Goal: Task Accomplishment & Management: Use online tool/utility

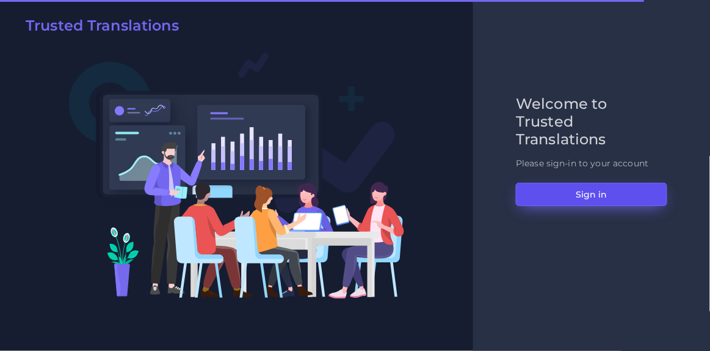
click at [573, 198] on button "Sign in" at bounding box center [591, 194] width 151 height 23
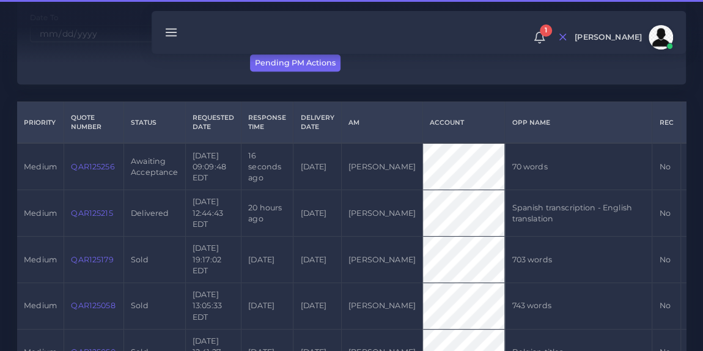
scroll to position [252, 0]
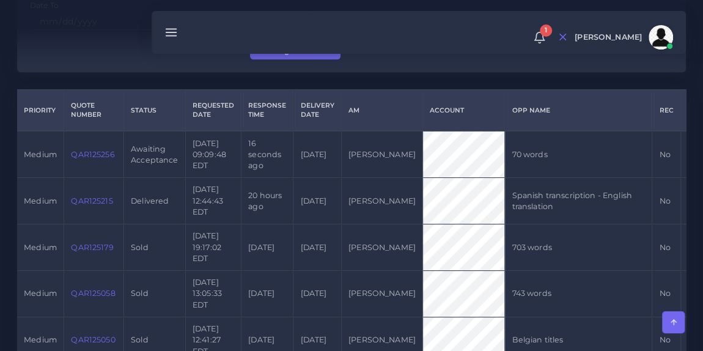
click at [97, 157] on link "QAR125256" at bounding box center [92, 154] width 43 height 9
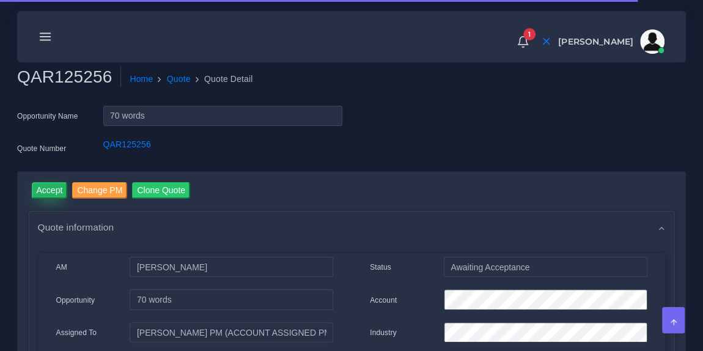
click at [46, 192] on input "Accept" at bounding box center [50, 190] width 36 height 16
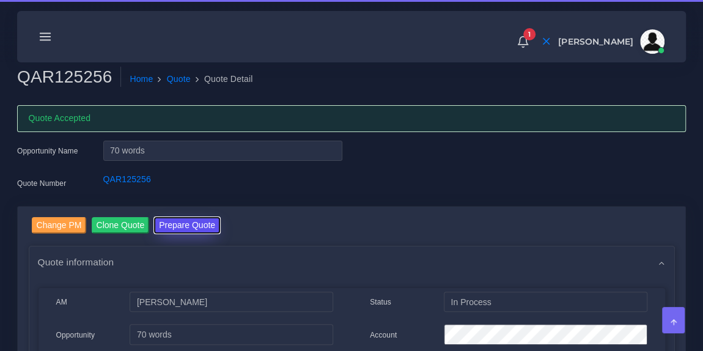
click at [198, 218] on button "Prepare Quote" at bounding box center [187, 225] width 66 height 16
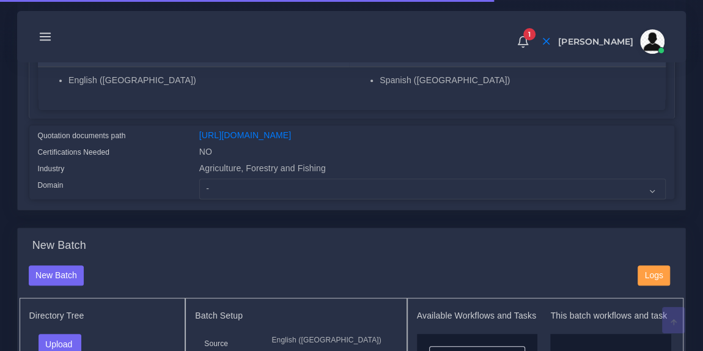
scroll to position [265, 0]
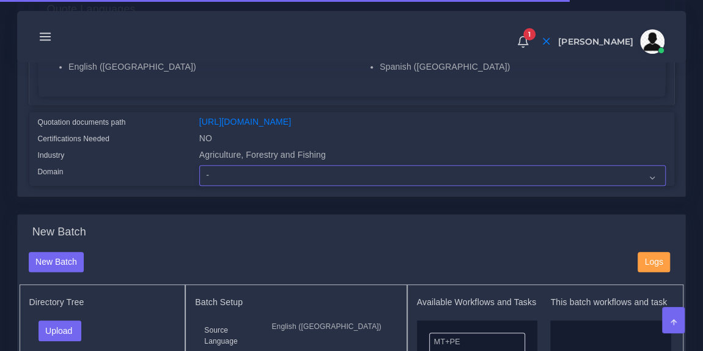
click at [261, 184] on select "- Advertising and Media Agriculture, Forestry and Fishing Architecture, Buildin…" at bounding box center [432, 175] width 466 height 21
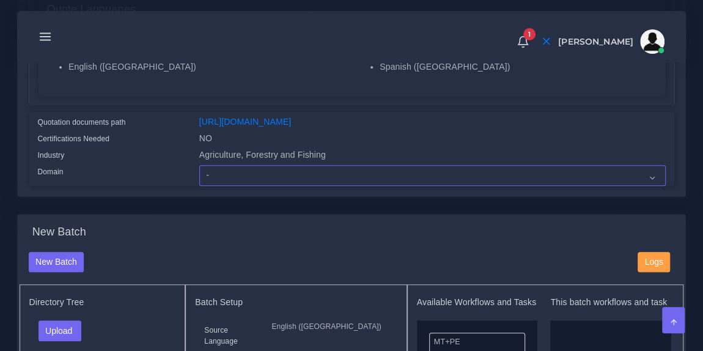
select select "Agriculture, Forestry and Fishing"
click at [199, 173] on select "- Advertising and Media Agriculture, Forestry and Fishing Architecture, Buildin…" at bounding box center [432, 175] width 466 height 21
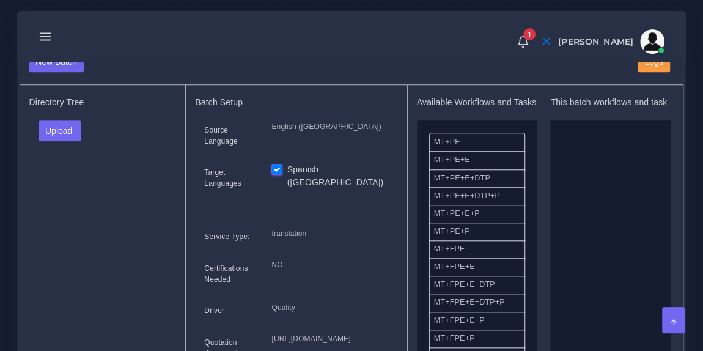
scroll to position [500, 0]
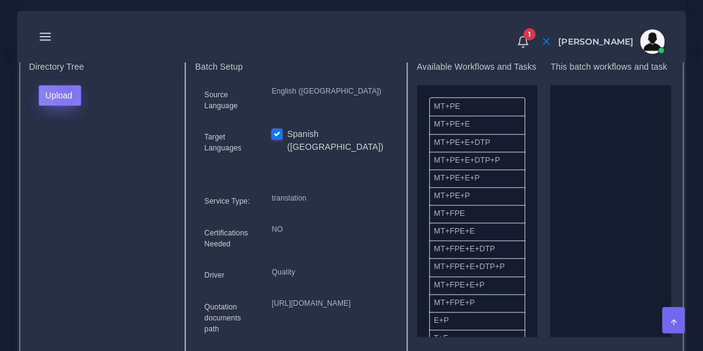
click at [68, 95] on button "Upload" at bounding box center [59, 95] width 43 height 21
click at [68, 146] on label "Files" at bounding box center [81, 140] width 84 height 15
drag, startPoint x: 477, startPoint y: 228, endPoint x: 606, endPoint y: 192, distance: 133.8
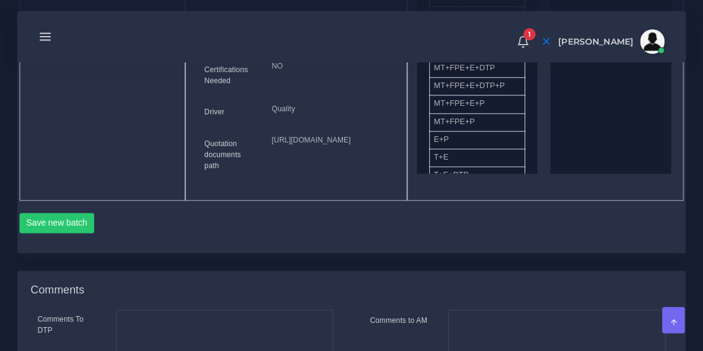
scroll to position [674, 0]
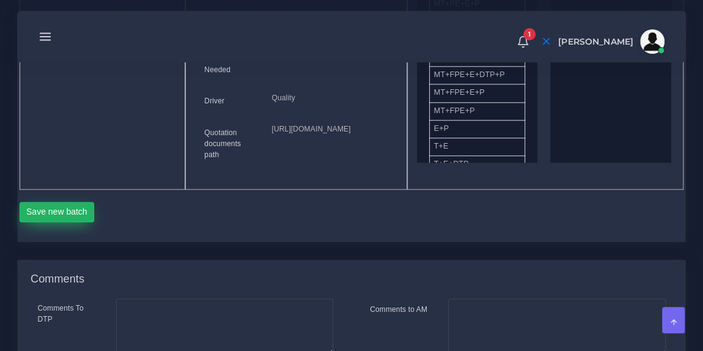
click at [67, 222] on button "Save new batch" at bounding box center [57, 212] width 75 height 21
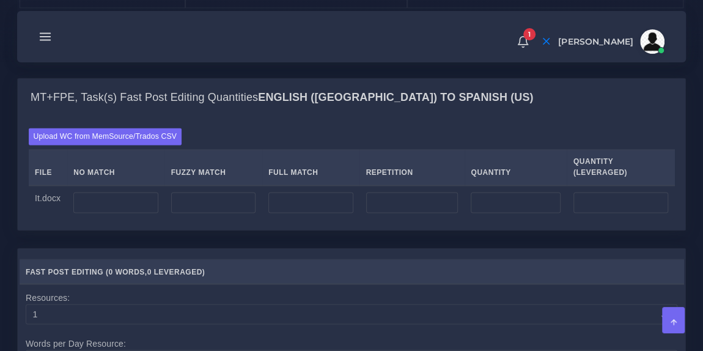
scroll to position [920, 0]
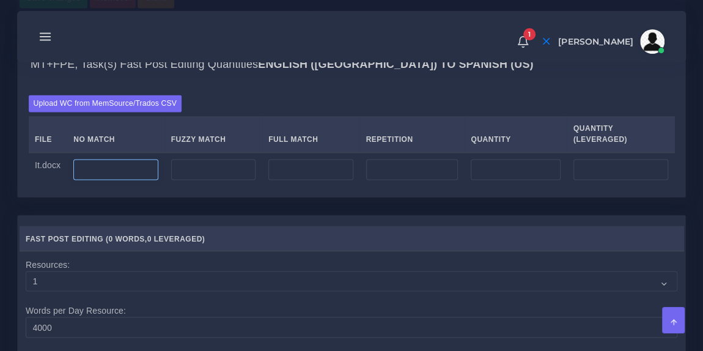
click at [122, 180] on input "number" at bounding box center [115, 169] width 84 height 21
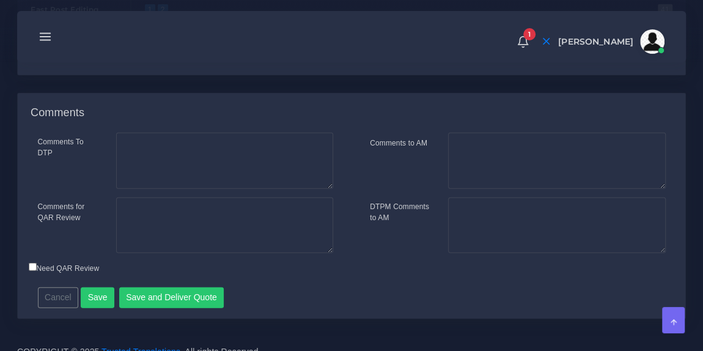
scroll to position [1396, 0]
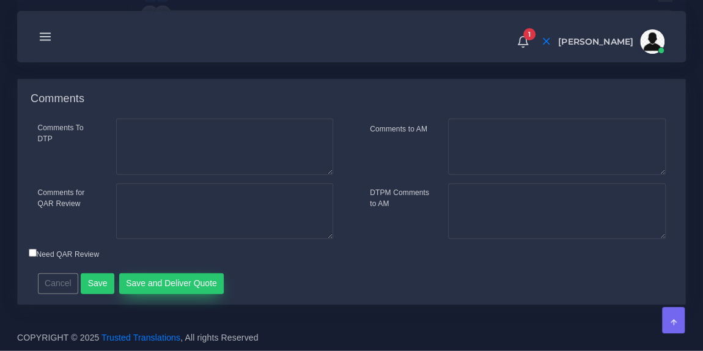
type input "70"
click at [134, 277] on button "Save and Deliver Quote" at bounding box center [171, 283] width 105 height 21
